Goal: Find specific page/section: Find specific page/section

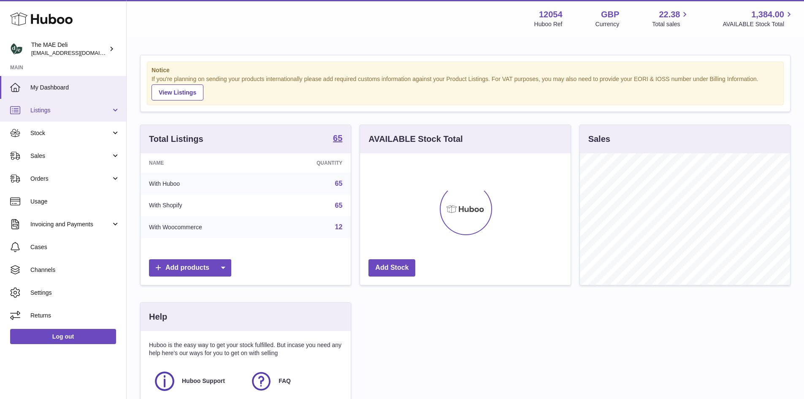
click at [52, 102] on link "Listings" at bounding box center [63, 110] width 126 height 23
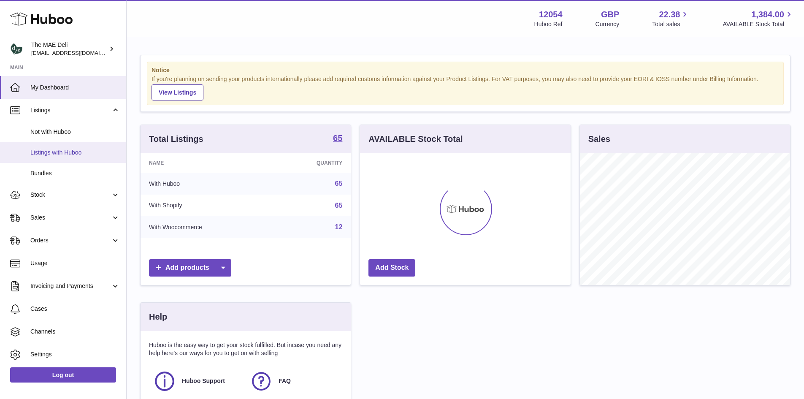
click at [54, 150] on span "Listings with Huboo" at bounding box center [74, 152] width 89 height 8
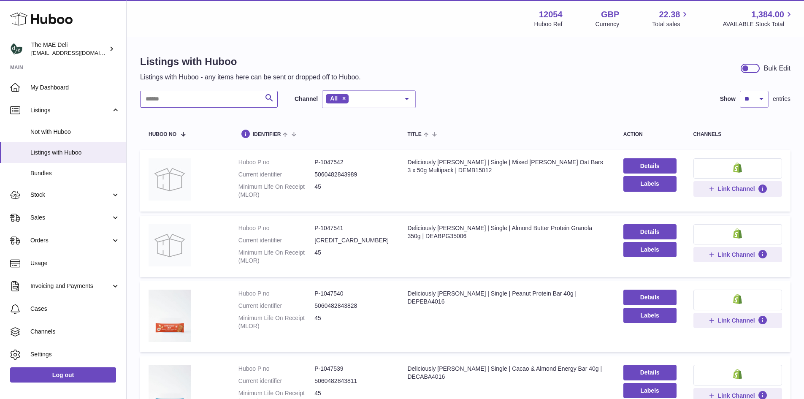
click at [209, 94] on input "text" at bounding box center [209, 99] width 138 height 17
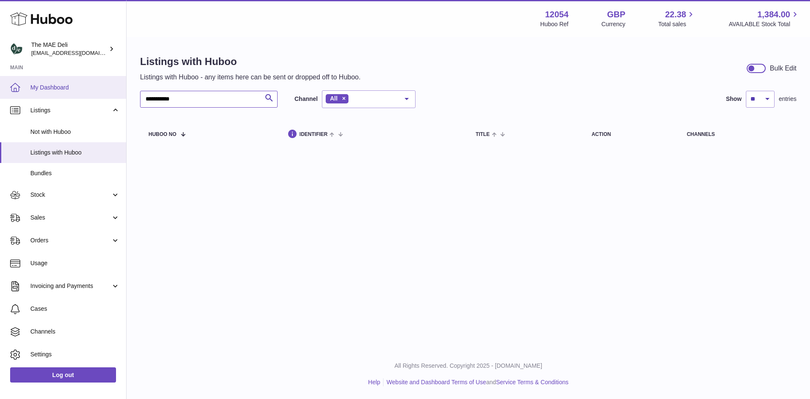
drag, startPoint x: 193, startPoint y: 101, endPoint x: 115, endPoint y: 93, distance: 78.5
click at [115, 93] on div "**********" at bounding box center [405, 199] width 810 height 399
drag, startPoint x: 197, startPoint y: 100, endPoint x: 120, endPoint y: 104, distance: 77.7
click at [120, 104] on div "Huboo The MAE Deli internalAdmin-12054@internal.huboo.com Main My Dashboard Lis…" at bounding box center [405, 199] width 810 height 399
type input "******"
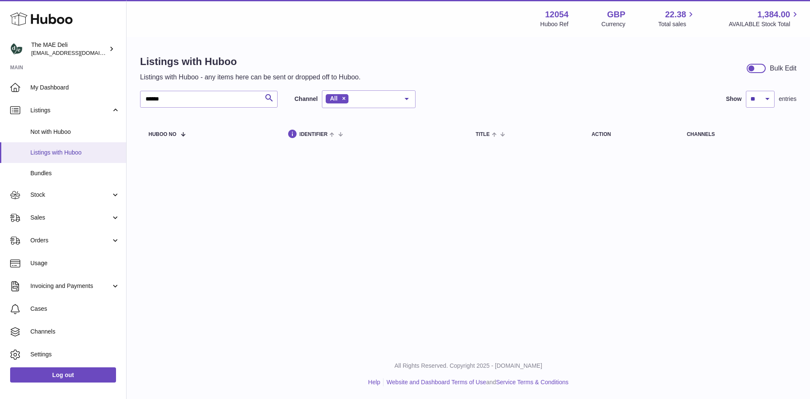
click at [74, 157] on link "Listings with Huboo" at bounding box center [63, 152] width 126 height 21
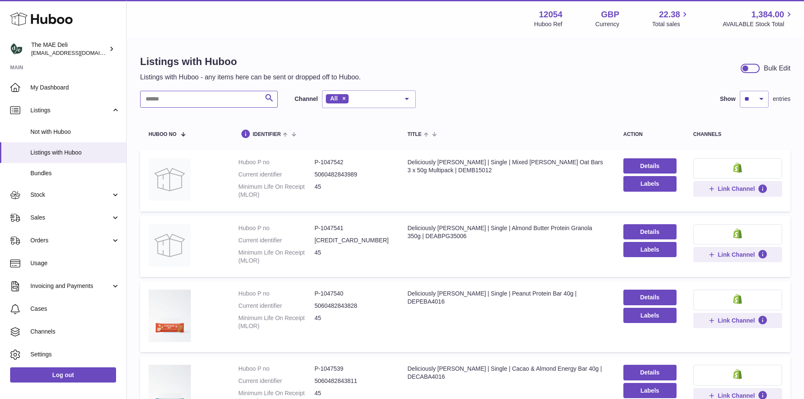
click at [164, 100] on input "text" at bounding box center [209, 99] width 138 height 17
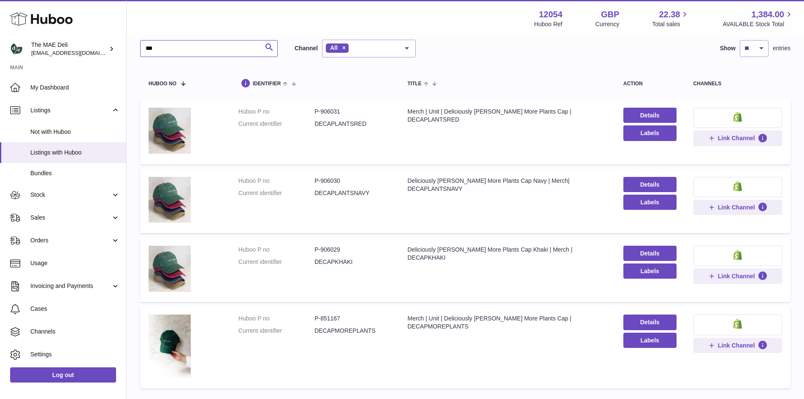
scroll to position [111, 0]
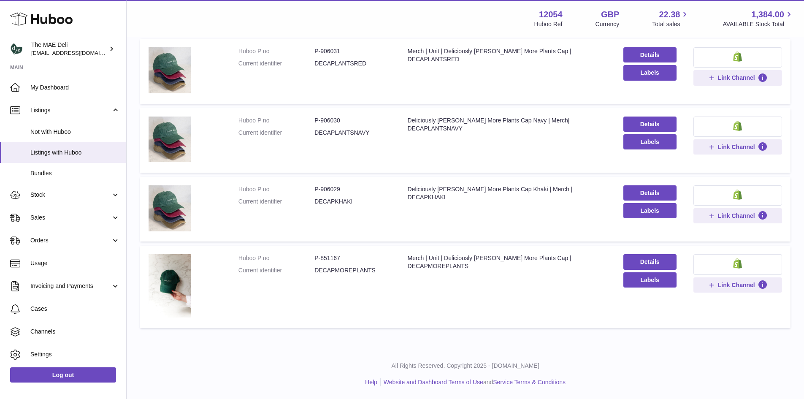
click at [512, 124] on td "Title Deliciously [PERSON_NAME] More Plants Cap Navy | Merch| DECAPLANTSNAVY" at bounding box center [507, 140] width 216 height 65
click at [513, 123] on div "Deliciously [PERSON_NAME] More Plants Cap Navy | Merch| DECAPLANTSNAVY" at bounding box center [506, 124] width 199 height 16
drag, startPoint x: 336, startPoint y: 121, endPoint x: 320, endPoint y: 121, distance: 15.6
click at [320, 121] on dd "P-906030" at bounding box center [352, 120] width 76 height 8
copy dd "906030"
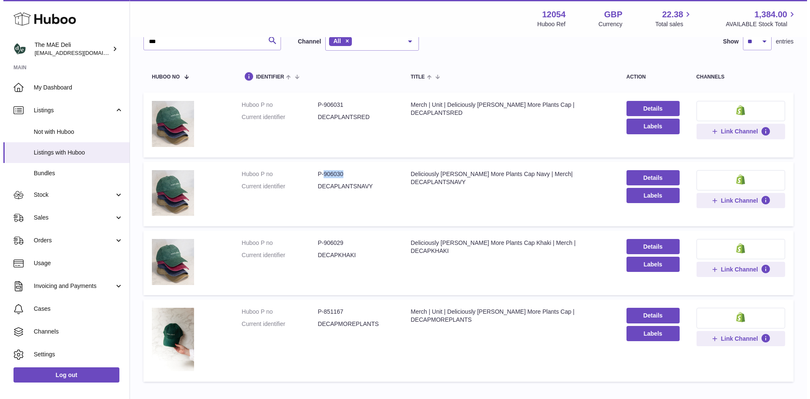
scroll to position [0, 0]
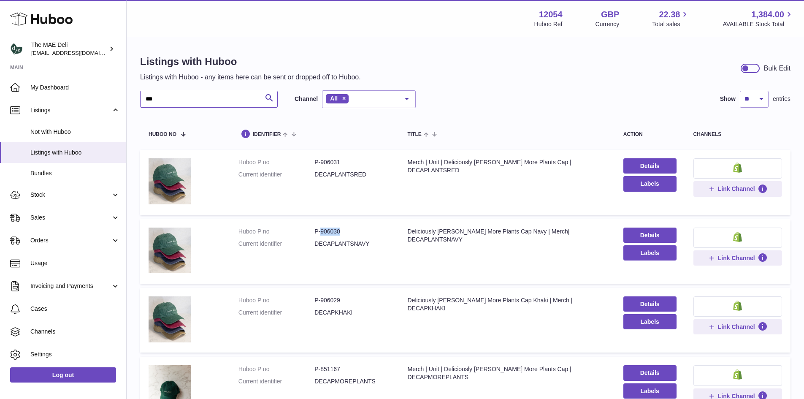
click at [224, 95] on input "***" at bounding box center [209, 99] width 138 height 17
type input "*"
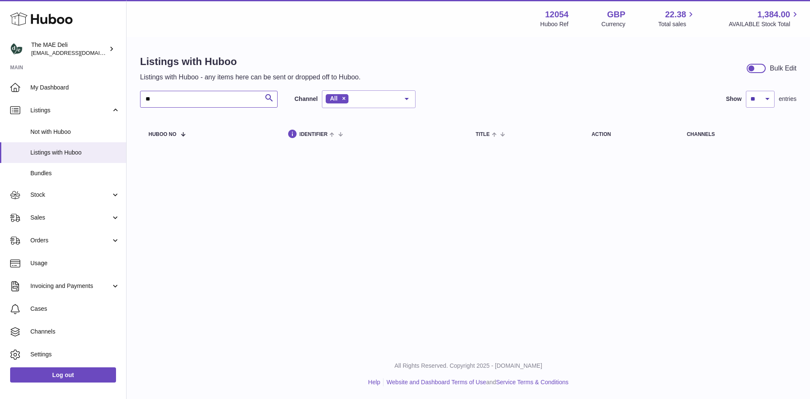
type input "*"
